Goal: Check status: Check status

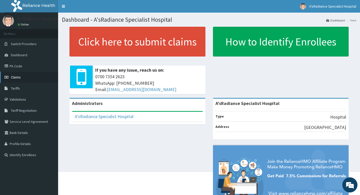
click at [15, 77] on span "Claims" at bounding box center [16, 77] width 10 height 5
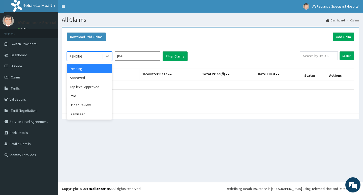
click at [90, 58] on div "PENDING" at bounding box center [84, 56] width 35 height 8
click at [75, 97] on div "Paid" at bounding box center [89, 95] width 45 height 9
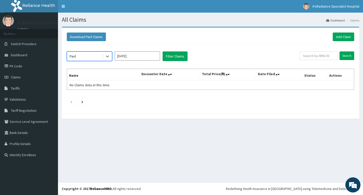
click at [124, 58] on input "Oct 2025" at bounding box center [137, 55] width 45 height 9
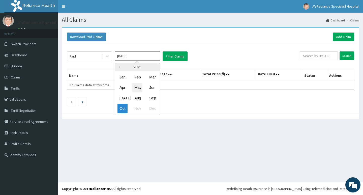
click at [141, 89] on div "May" at bounding box center [137, 87] width 10 height 9
type input "[DATE]"
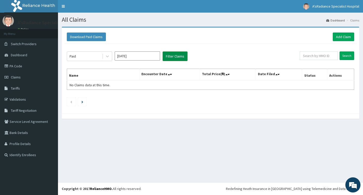
click at [175, 58] on button "Filter Claims" at bounding box center [175, 56] width 25 height 10
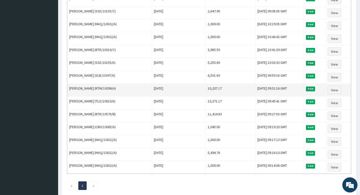
scroll to position [387, 0]
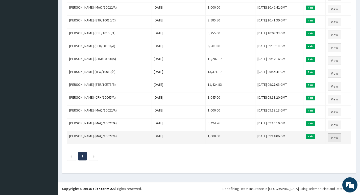
click at [334, 137] on link "View" at bounding box center [334, 137] width 14 height 9
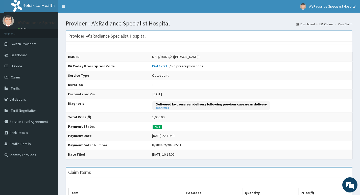
click at [342, 25] on link "View Claim" at bounding box center [345, 24] width 14 height 4
click at [327, 24] on link "Claims" at bounding box center [326, 24] width 14 height 4
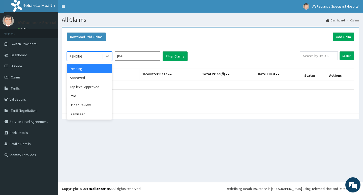
click at [84, 56] on div "PENDING" at bounding box center [84, 56] width 35 height 8
click at [74, 96] on div "Paid" at bounding box center [89, 95] width 45 height 9
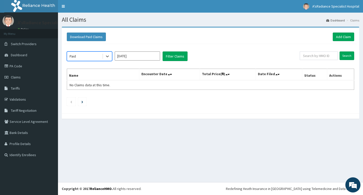
click at [124, 56] on input "Oct 2025" at bounding box center [137, 55] width 45 height 9
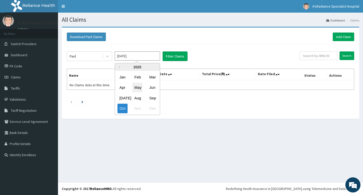
click at [140, 87] on div "May" at bounding box center [137, 87] width 10 height 9
type input "May 2025"
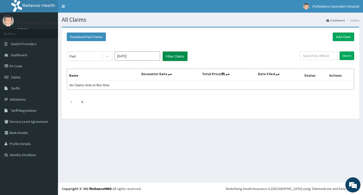
click at [171, 58] on button "Filter Claims" at bounding box center [175, 56] width 25 height 10
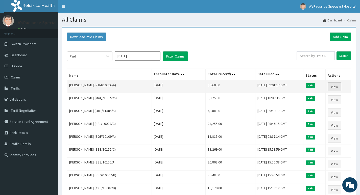
click at [336, 88] on link "View" at bounding box center [334, 87] width 14 height 9
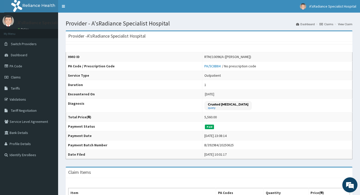
click at [330, 24] on link "Claims" at bounding box center [326, 24] width 14 height 4
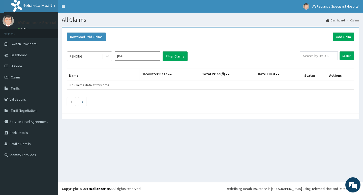
click at [78, 56] on div "PENDING" at bounding box center [76, 56] width 13 height 5
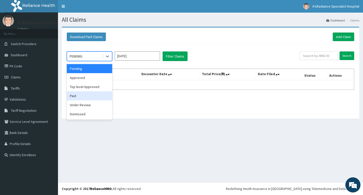
drag, startPoint x: 73, startPoint y: 96, endPoint x: 106, endPoint y: 74, distance: 39.4
click at [74, 96] on div "Paid" at bounding box center [89, 95] width 45 height 9
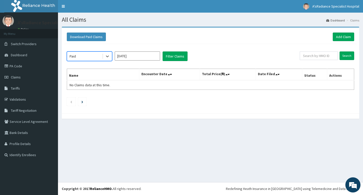
click at [126, 57] on input "Oct 2025" at bounding box center [137, 55] width 45 height 9
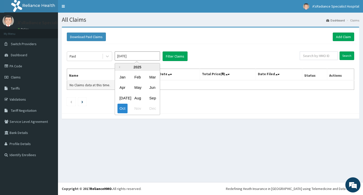
click at [135, 89] on div "May" at bounding box center [137, 87] width 10 height 9
type input "May 2025"
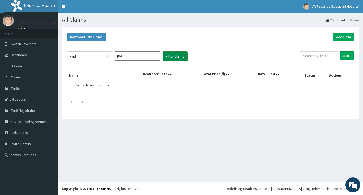
click at [173, 56] on button "Filter Claims" at bounding box center [175, 56] width 25 height 10
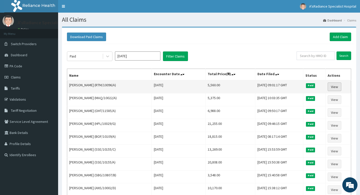
click at [337, 89] on link "View" at bounding box center [334, 87] width 14 height 9
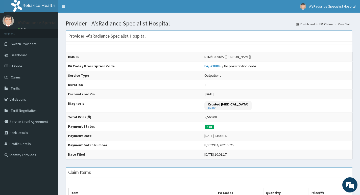
click at [326, 24] on link "Claims" at bounding box center [326, 24] width 14 height 4
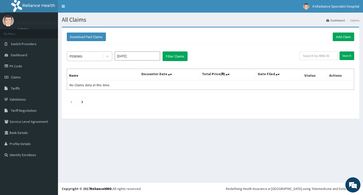
click at [83, 57] on div "PENDING" at bounding box center [76, 56] width 13 height 5
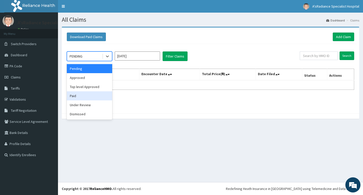
drag, startPoint x: 77, startPoint y: 95, endPoint x: 87, endPoint y: 91, distance: 10.4
click at [77, 96] on div "Paid" at bounding box center [89, 95] width 45 height 9
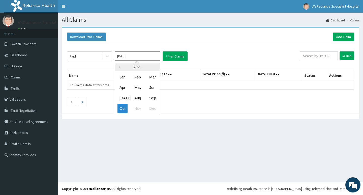
click at [136, 58] on input "[DATE]" at bounding box center [137, 55] width 45 height 9
click at [139, 89] on div "May" at bounding box center [137, 87] width 10 height 9
type input "[DATE]"
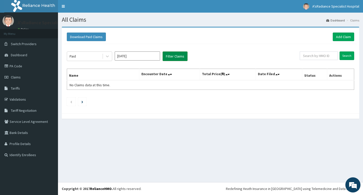
click at [175, 59] on button "Filter Claims" at bounding box center [175, 56] width 25 height 10
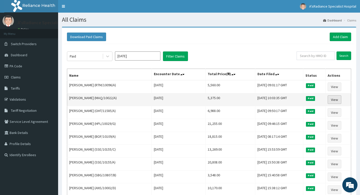
click at [337, 99] on link "View" at bounding box center [334, 99] width 14 height 9
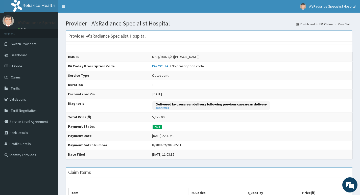
click at [330, 22] on link "Claims" at bounding box center [326, 24] width 14 height 4
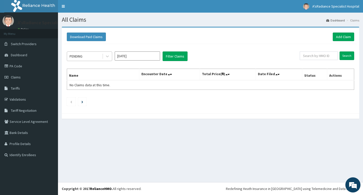
click at [78, 57] on div "PENDING" at bounding box center [76, 56] width 13 height 5
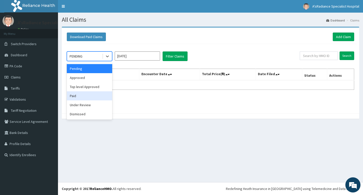
drag, startPoint x: 75, startPoint y: 97, endPoint x: 88, endPoint y: 87, distance: 16.3
click at [75, 97] on div "Paid" at bounding box center [89, 95] width 45 height 9
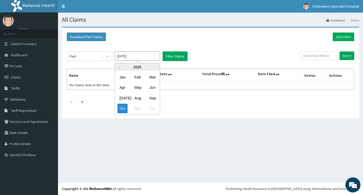
click at [124, 57] on input "[DATE]" at bounding box center [137, 55] width 45 height 9
click at [140, 90] on div "May" at bounding box center [137, 87] width 10 height 9
type input "[DATE]"
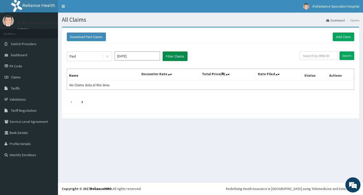
click at [172, 58] on button "Filter Claims" at bounding box center [175, 56] width 25 height 10
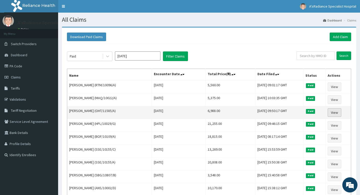
click at [333, 114] on link "View" at bounding box center [334, 112] width 14 height 9
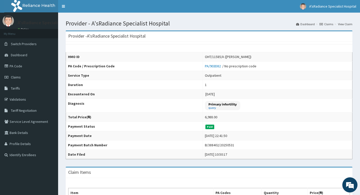
click at [330, 26] on link "Claims" at bounding box center [326, 24] width 14 height 4
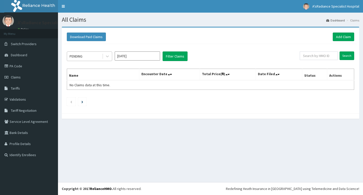
click at [73, 56] on div "PENDING" at bounding box center [76, 56] width 13 height 5
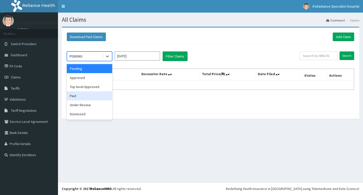
drag, startPoint x: 78, startPoint y: 95, endPoint x: 85, endPoint y: 91, distance: 8.6
click at [78, 95] on div "Paid" at bounding box center [89, 95] width 45 height 9
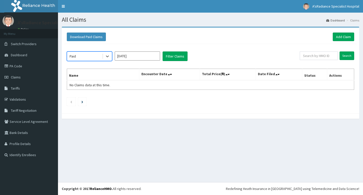
click at [131, 56] on input "Oct 2025" at bounding box center [137, 55] width 45 height 9
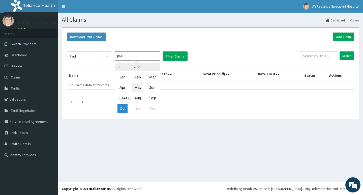
click at [136, 87] on div "May" at bounding box center [137, 87] width 10 height 9
type input "[DATE]"
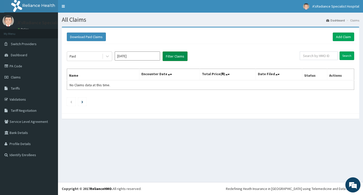
click at [170, 59] on button "Filter Claims" at bounding box center [175, 56] width 25 height 10
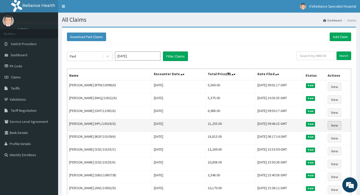
click at [338, 125] on link "View" at bounding box center [334, 125] width 14 height 9
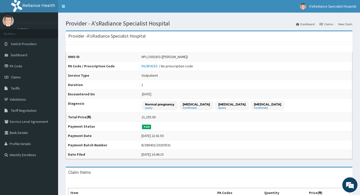
click at [329, 24] on link "Claims" at bounding box center [326, 24] width 14 height 4
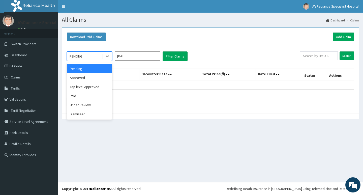
click at [82, 57] on div "PENDING" at bounding box center [76, 56] width 13 height 5
drag, startPoint x: 80, startPoint y: 97, endPoint x: 85, endPoint y: 94, distance: 5.2
click at [81, 96] on div "Paid" at bounding box center [89, 95] width 45 height 9
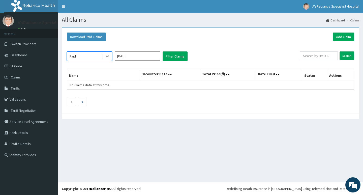
click at [129, 56] on input "[DATE]" at bounding box center [137, 55] width 45 height 9
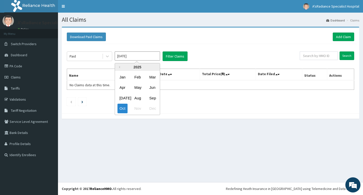
drag, startPoint x: 141, startPoint y: 90, endPoint x: 143, endPoint y: 84, distance: 6.2
click at [141, 90] on div "May" at bounding box center [137, 87] width 10 height 9
type input "[DATE]"
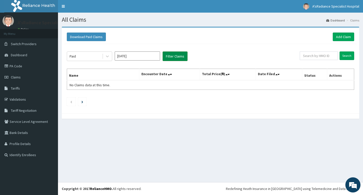
click at [179, 57] on button "Filter Claims" at bounding box center [175, 56] width 25 height 10
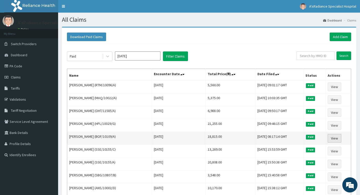
click at [335, 139] on link "View" at bounding box center [334, 138] width 14 height 9
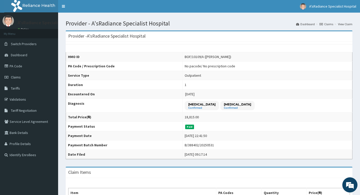
click at [329, 25] on link "Claims" at bounding box center [326, 24] width 14 height 4
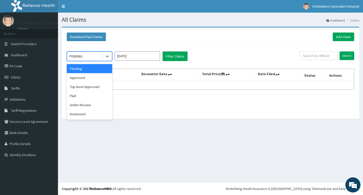
click at [79, 55] on div "PENDING" at bounding box center [76, 56] width 13 height 5
click at [80, 97] on div "Paid" at bounding box center [89, 95] width 45 height 9
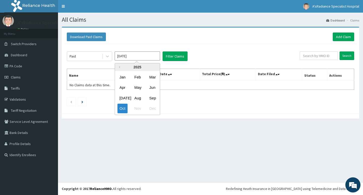
click at [132, 57] on input "Oct 2025" at bounding box center [137, 55] width 45 height 9
click at [136, 87] on div "May" at bounding box center [137, 87] width 10 height 9
type input "May 2025"
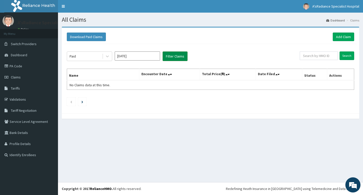
click at [172, 56] on button "Filter Claims" at bounding box center [175, 56] width 25 height 10
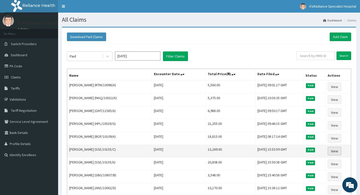
click at [336, 151] on link "View" at bounding box center [334, 151] width 14 height 9
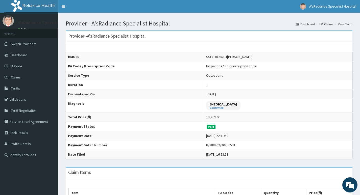
click at [329, 26] on link "Claims" at bounding box center [326, 24] width 14 height 4
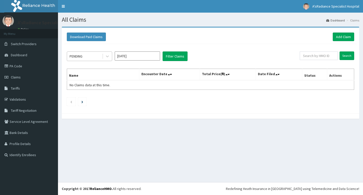
click at [85, 55] on div "PENDING" at bounding box center [84, 56] width 35 height 8
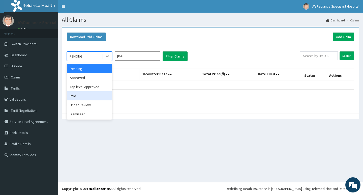
click at [77, 95] on div "Paid" at bounding box center [89, 95] width 45 height 9
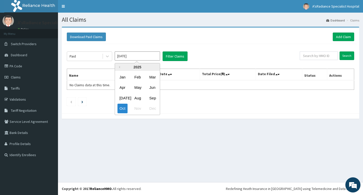
click at [136, 57] on input "[DATE]" at bounding box center [137, 55] width 45 height 9
click at [140, 89] on div "May" at bounding box center [137, 87] width 10 height 9
type input "[DATE]"
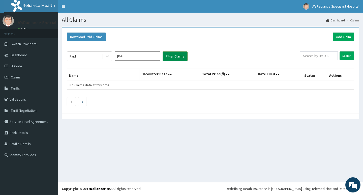
click at [178, 54] on button "Filter Claims" at bounding box center [175, 56] width 25 height 10
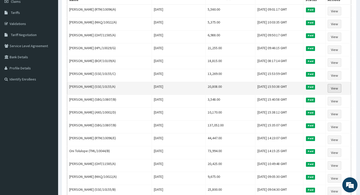
click at [341, 89] on link "View" at bounding box center [334, 88] width 14 height 9
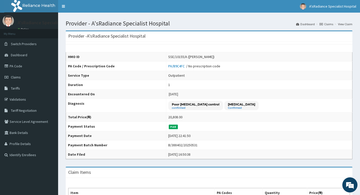
click at [329, 25] on link "Claims" at bounding box center [326, 24] width 14 height 4
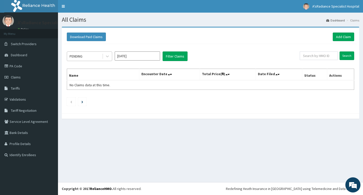
click at [89, 57] on div "PENDING" at bounding box center [84, 56] width 35 height 8
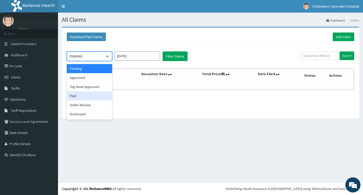
drag, startPoint x: 72, startPoint y: 95, endPoint x: 78, endPoint y: 93, distance: 6.5
click at [72, 95] on div "Paid" at bounding box center [89, 95] width 45 height 9
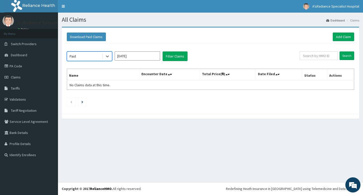
click at [130, 56] on input "Oct 2025" at bounding box center [137, 55] width 45 height 9
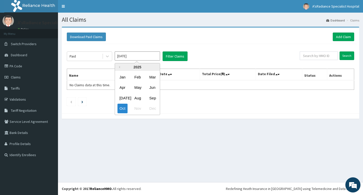
drag, startPoint x: 138, startPoint y: 86, endPoint x: 147, endPoint y: 82, distance: 10.3
click at [138, 86] on div "May" at bounding box center [137, 87] width 10 height 9
type input "May 2025"
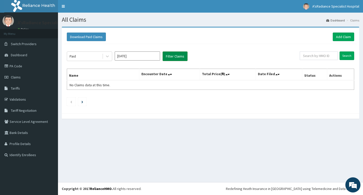
click at [171, 57] on button "Filter Claims" at bounding box center [175, 56] width 25 height 10
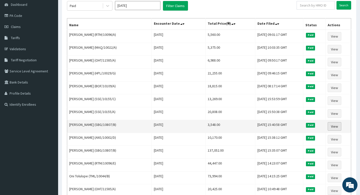
click at [336, 129] on link "View" at bounding box center [334, 126] width 14 height 9
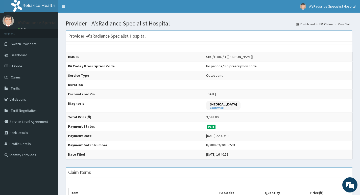
click at [327, 26] on link "Claims" at bounding box center [326, 24] width 14 height 4
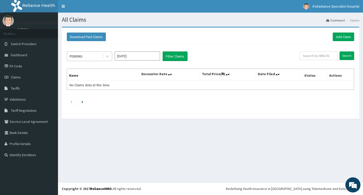
click at [89, 58] on div "PENDING" at bounding box center [84, 56] width 35 height 8
click at [87, 59] on div "PENDING" at bounding box center [84, 56] width 35 height 8
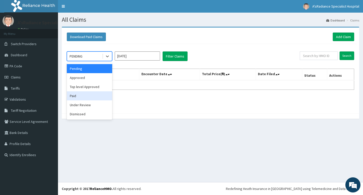
click at [75, 95] on div "Paid" at bounding box center [89, 95] width 45 height 9
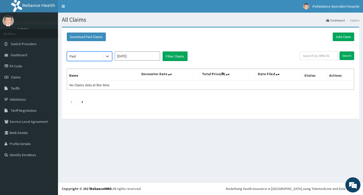
click at [136, 59] on input "Oct 2025" at bounding box center [137, 55] width 45 height 9
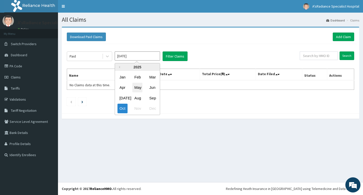
click at [138, 88] on div "May" at bounding box center [137, 87] width 10 height 9
type input "May 2025"
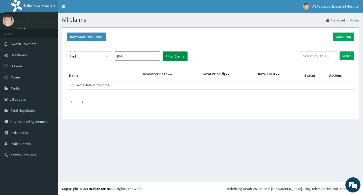
click at [178, 57] on button "Filter Claims" at bounding box center [175, 56] width 25 height 10
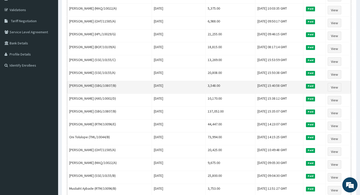
scroll to position [101, 0]
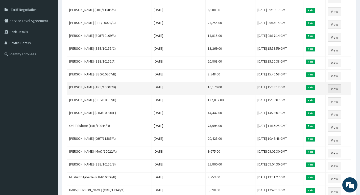
click at [337, 90] on link "View" at bounding box center [334, 89] width 14 height 9
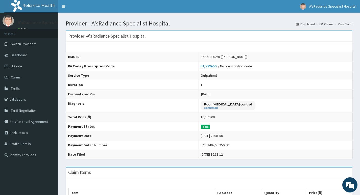
click at [327, 25] on link "Claims" at bounding box center [326, 24] width 14 height 4
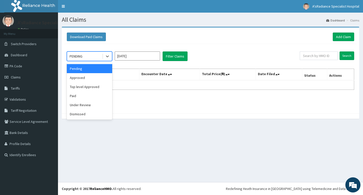
click at [86, 57] on div "PENDING" at bounding box center [84, 56] width 35 height 8
click at [81, 97] on div "Paid" at bounding box center [89, 95] width 45 height 9
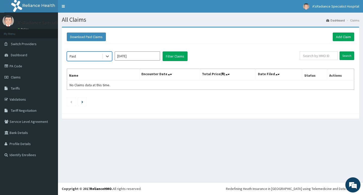
click at [139, 57] on input "[DATE]" at bounding box center [137, 55] width 45 height 9
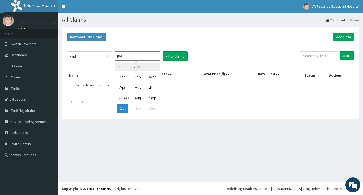
drag, startPoint x: 137, startPoint y: 90, endPoint x: 158, endPoint y: 76, distance: 25.1
click at [139, 88] on div "May" at bounding box center [137, 87] width 10 height 9
type input "[DATE]"
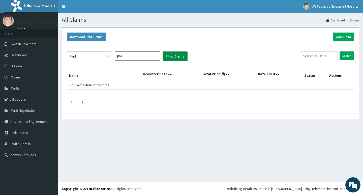
click at [175, 56] on button "Filter Claims" at bounding box center [175, 56] width 25 height 10
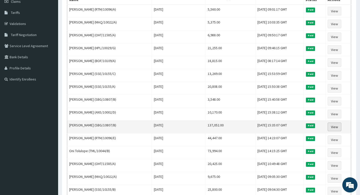
click at [340, 130] on link "View" at bounding box center [334, 127] width 14 height 9
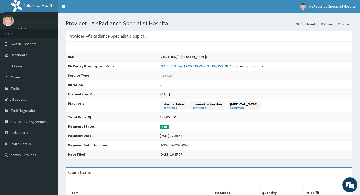
click at [330, 24] on link "Claims" at bounding box center [326, 24] width 14 height 4
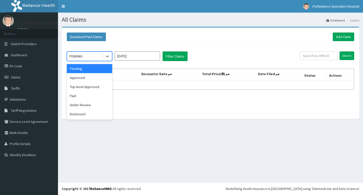
click at [78, 55] on div "PENDING" at bounding box center [76, 56] width 13 height 5
click at [76, 97] on div "Paid" at bounding box center [89, 95] width 45 height 9
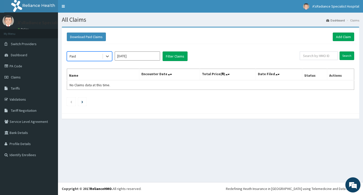
click at [124, 56] on input "[DATE]" at bounding box center [137, 55] width 45 height 9
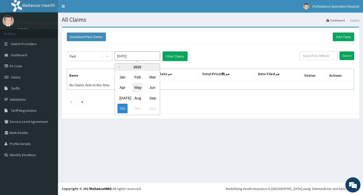
click at [137, 89] on div "May" at bounding box center [137, 87] width 10 height 9
type input "May 2025"
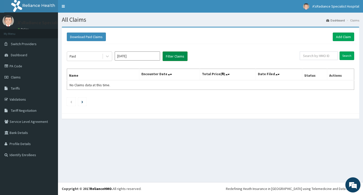
click at [174, 56] on button "Filter Claims" at bounding box center [175, 56] width 25 height 10
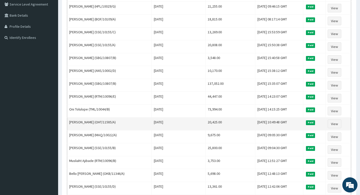
scroll to position [126, 0]
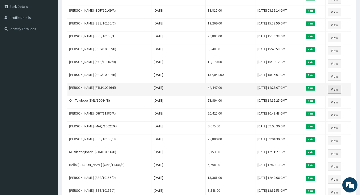
click at [336, 89] on link "View" at bounding box center [334, 89] width 14 height 9
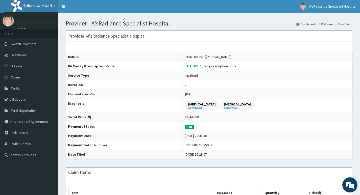
click at [331, 24] on link "Claims" at bounding box center [326, 24] width 14 height 4
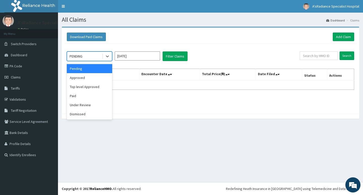
click at [77, 58] on div "PENDING" at bounding box center [76, 56] width 13 height 5
click at [74, 98] on div "Paid" at bounding box center [89, 95] width 45 height 9
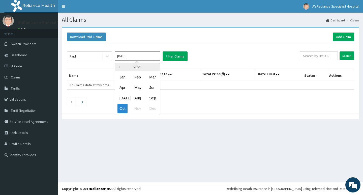
click at [132, 57] on input "[DATE]" at bounding box center [137, 55] width 45 height 9
drag, startPoint x: 136, startPoint y: 88, endPoint x: 164, endPoint y: 78, distance: 29.1
click at [138, 87] on div "May" at bounding box center [137, 87] width 10 height 9
type input "May 2025"
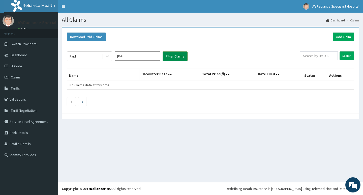
click at [177, 57] on button "Filter Claims" at bounding box center [175, 56] width 25 height 10
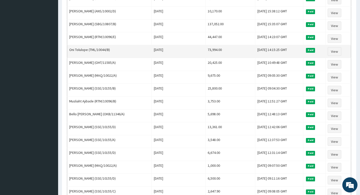
scroll to position [202, 0]
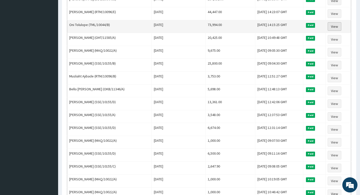
click at [335, 29] on link "View" at bounding box center [334, 26] width 14 height 9
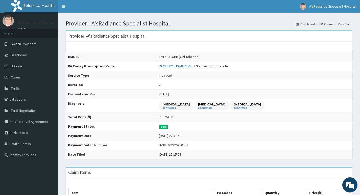
click at [328, 25] on link "Claims" at bounding box center [326, 24] width 14 height 4
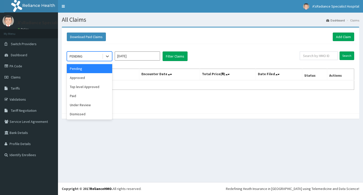
click at [79, 57] on div "PENDING" at bounding box center [76, 56] width 13 height 5
drag, startPoint x: 77, startPoint y: 95, endPoint x: 98, endPoint y: 74, distance: 29.4
click at [77, 96] on div "Paid" at bounding box center [89, 95] width 45 height 9
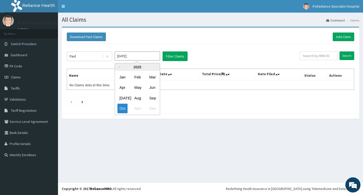
click at [126, 57] on input "[DATE]" at bounding box center [137, 55] width 45 height 9
click at [137, 88] on div "May" at bounding box center [137, 87] width 10 height 9
type input "[DATE]"
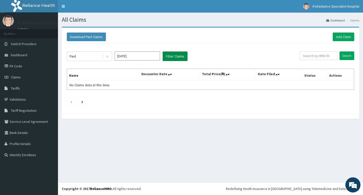
click at [174, 56] on button "Filter Claims" at bounding box center [175, 56] width 25 height 10
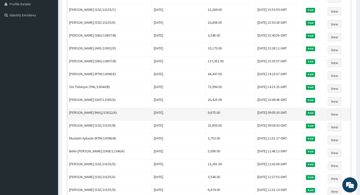
scroll to position [151, 0]
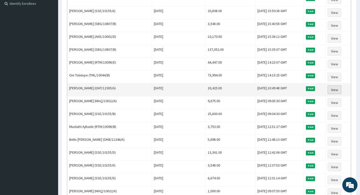
click at [335, 90] on link "View" at bounding box center [334, 90] width 14 height 9
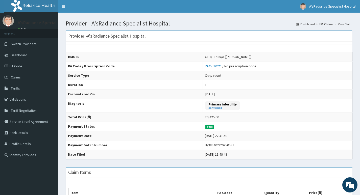
click at [327, 25] on link "Claims" at bounding box center [326, 24] width 14 height 4
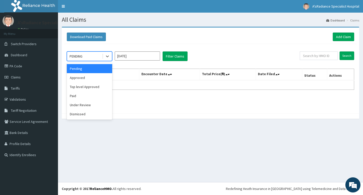
click at [83, 58] on div "PENDING" at bounding box center [76, 56] width 13 height 5
click at [80, 95] on div "Paid" at bounding box center [89, 95] width 45 height 9
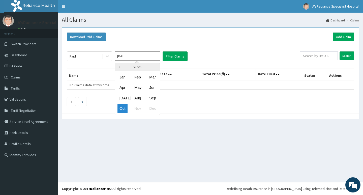
click at [130, 56] on input "Oct 2025" at bounding box center [137, 55] width 45 height 9
click at [135, 90] on div "May" at bounding box center [137, 87] width 10 height 9
type input "May 2025"
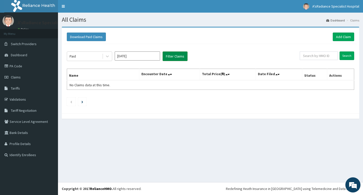
click at [180, 56] on button "Filter Claims" at bounding box center [175, 56] width 25 height 10
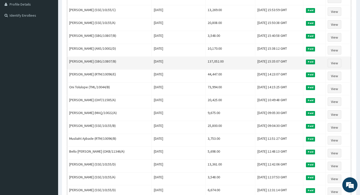
scroll to position [151, 0]
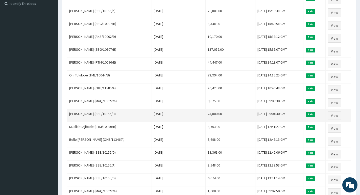
click at [82, 111] on td "[PERSON_NAME] (SSE/10155/B)" at bounding box center [109, 115] width 85 height 13
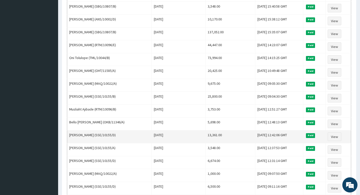
scroll to position [177, 0]
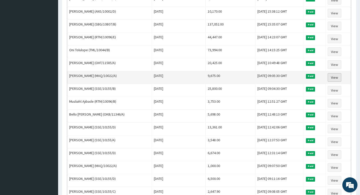
click at [340, 78] on link "View" at bounding box center [334, 77] width 14 height 9
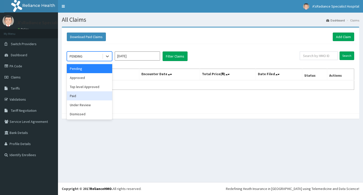
click at [78, 96] on div "Paid" at bounding box center [89, 95] width 45 height 9
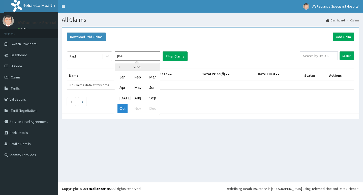
click at [131, 58] on input "[DATE]" at bounding box center [137, 55] width 45 height 9
click at [137, 88] on div "May" at bounding box center [137, 87] width 10 height 9
type input "[DATE]"
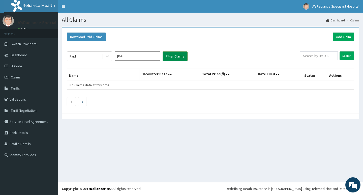
click at [179, 58] on button "Filter Claims" at bounding box center [175, 56] width 25 height 10
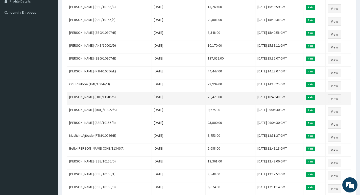
scroll to position [151, 0]
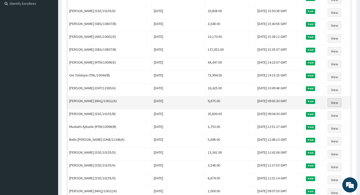
click at [338, 103] on link "View" at bounding box center [334, 102] width 14 height 9
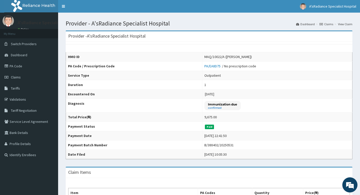
click at [328, 24] on link "Claims" at bounding box center [326, 24] width 14 height 4
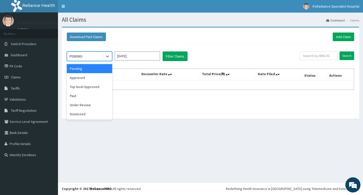
drag, startPoint x: 78, startPoint y: 57, endPoint x: 77, endPoint y: 62, distance: 5.3
click at [78, 57] on div "PENDING" at bounding box center [76, 56] width 13 height 5
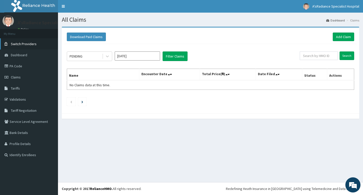
click at [14, 39] on link "Switch Providers" at bounding box center [29, 43] width 58 height 11
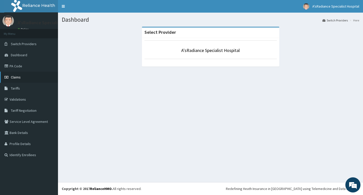
click at [15, 77] on span "Claims" at bounding box center [16, 77] width 10 height 5
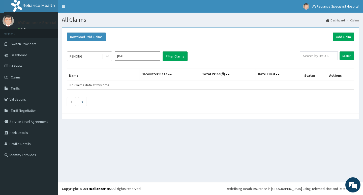
click at [84, 58] on div "PENDING" at bounding box center [84, 56] width 35 height 8
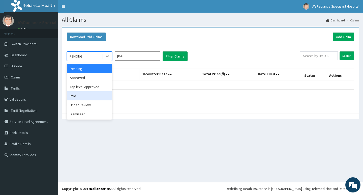
click at [79, 96] on div "Paid" at bounding box center [89, 95] width 45 height 9
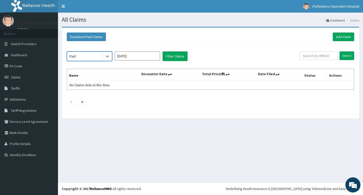
click at [126, 58] on input "[DATE]" at bounding box center [137, 55] width 45 height 9
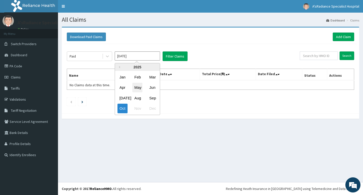
click at [133, 88] on div "May" at bounding box center [137, 87] width 10 height 9
type input "May 2025"
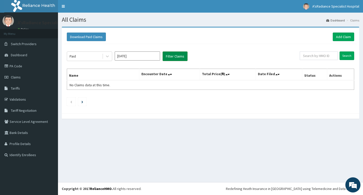
click at [171, 58] on button "Filter Claims" at bounding box center [175, 56] width 25 height 10
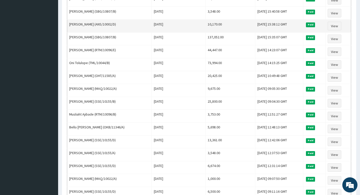
scroll to position [177, 0]
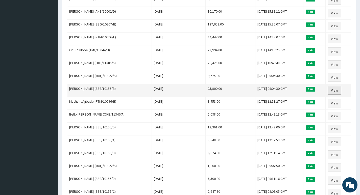
click at [336, 92] on link "View" at bounding box center [334, 90] width 14 height 9
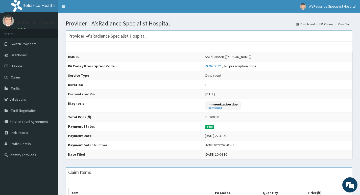
click at [326, 26] on link "Claims" at bounding box center [326, 24] width 14 height 4
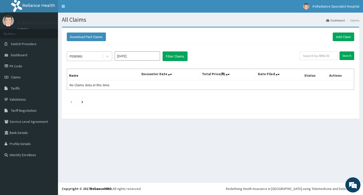
click at [79, 59] on div "PENDING" at bounding box center [76, 56] width 13 height 5
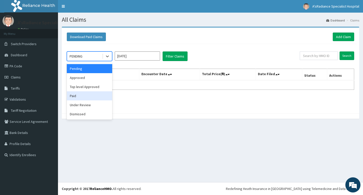
click at [77, 95] on div "Paid" at bounding box center [89, 95] width 45 height 9
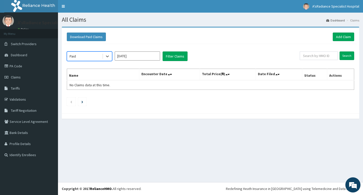
click at [125, 55] on input "Oct 2025" at bounding box center [137, 55] width 45 height 9
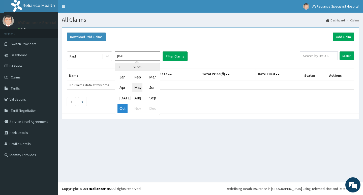
click at [140, 89] on div "May" at bounding box center [137, 87] width 10 height 9
type input "May 2025"
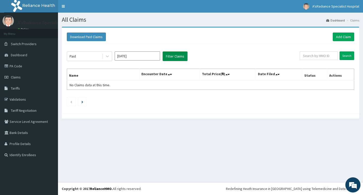
click at [175, 53] on button "Filter Claims" at bounding box center [175, 56] width 25 height 10
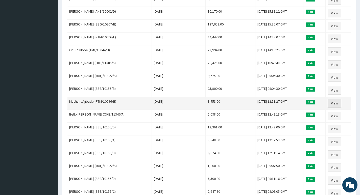
click at [336, 103] on link "View" at bounding box center [334, 103] width 14 height 9
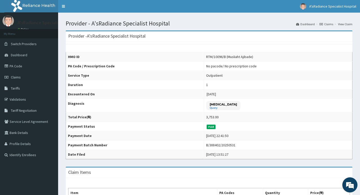
click at [328, 24] on link "Claims" at bounding box center [326, 24] width 14 height 4
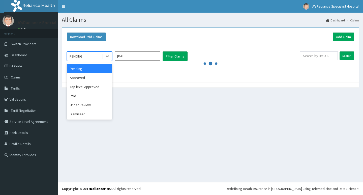
click at [82, 55] on div "PENDING" at bounding box center [76, 56] width 13 height 5
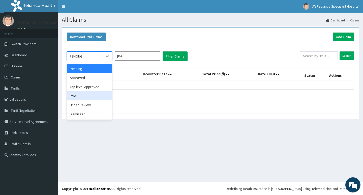
click at [71, 98] on div "Paid" at bounding box center [89, 95] width 45 height 9
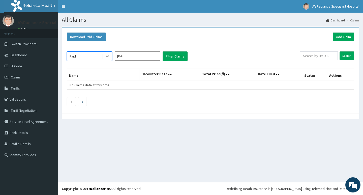
click at [133, 55] on input "Oct 2025" at bounding box center [137, 55] width 45 height 9
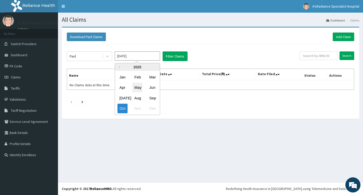
click at [137, 88] on div "May" at bounding box center [137, 87] width 10 height 9
type input "May 2025"
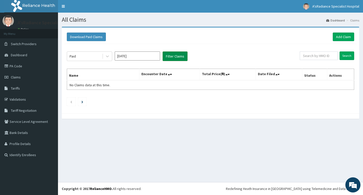
click at [171, 57] on button "Filter Claims" at bounding box center [175, 56] width 25 height 10
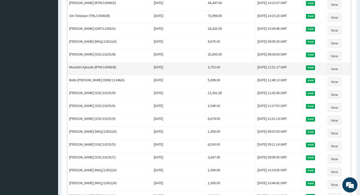
scroll to position [227, 0]
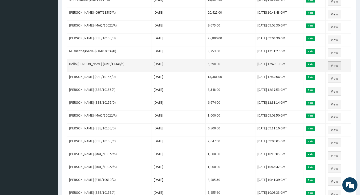
click at [335, 66] on link "View" at bounding box center [334, 65] width 14 height 9
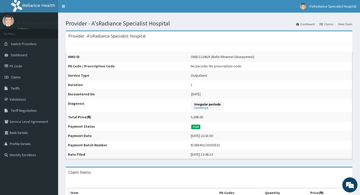
click at [327, 24] on link "Claims" at bounding box center [326, 24] width 14 height 4
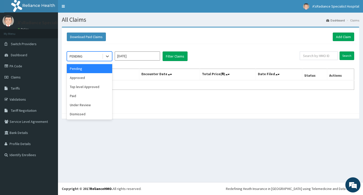
click at [78, 57] on div "PENDING" at bounding box center [76, 56] width 13 height 5
click at [76, 96] on div "Paid" at bounding box center [89, 95] width 45 height 9
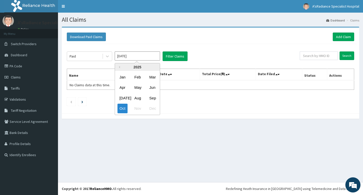
click at [128, 56] on input "[DATE]" at bounding box center [137, 55] width 45 height 9
click at [140, 90] on div "May" at bounding box center [137, 87] width 10 height 9
type input "[DATE]"
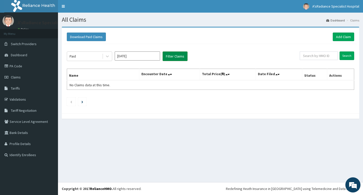
click at [173, 58] on button "Filter Claims" at bounding box center [175, 56] width 25 height 10
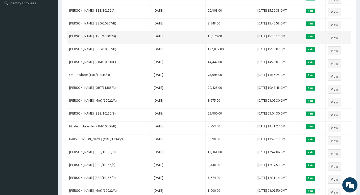
scroll to position [177, 0]
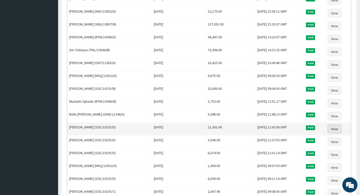
click at [335, 129] on link "View" at bounding box center [334, 129] width 14 height 9
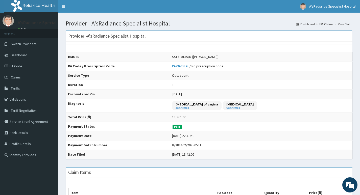
click at [331, 25] on link "Claims" at bounding box center [326, 24] width 14 height 4
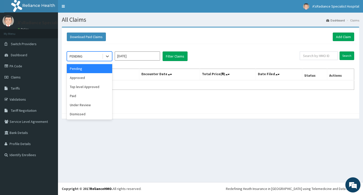
click at [80, 56] on div "PENDING" at bounding box center [76, 56] width 13 height 5
drag, startPoint x: 73, startPoint y: 98, endPoint x: 94, endPoint y: 81, distance: 27.0
click at [74, 96] on div "Paid" at bounding box center [89, 95] width 45 height 9
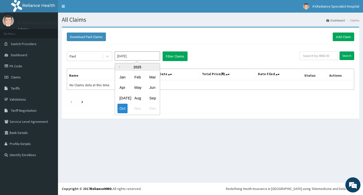
click at [126, 56] on input "Oct 2025" at bounding box center [137, 55] width 45 height 9
drag, startPoint x: 138, startPoint y: 89, endPoint x: 145, endPoint y: 83, distance: 9.3
click at [139, 88] on div "May" at bounding box center [137, 87] width 10 height 9
type input "May 2025"
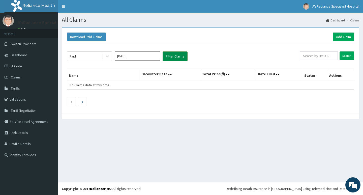
click at [175, 57] on button "Filter Claims" at bounding box center [175, 56] width 25 height 10
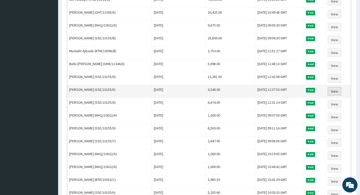
click at [338, 92] on link "View" at bounding box center [334, 91] width 14 height 9
